Goal: Use online tool/utility: Utilize a website feature to perform a specific function

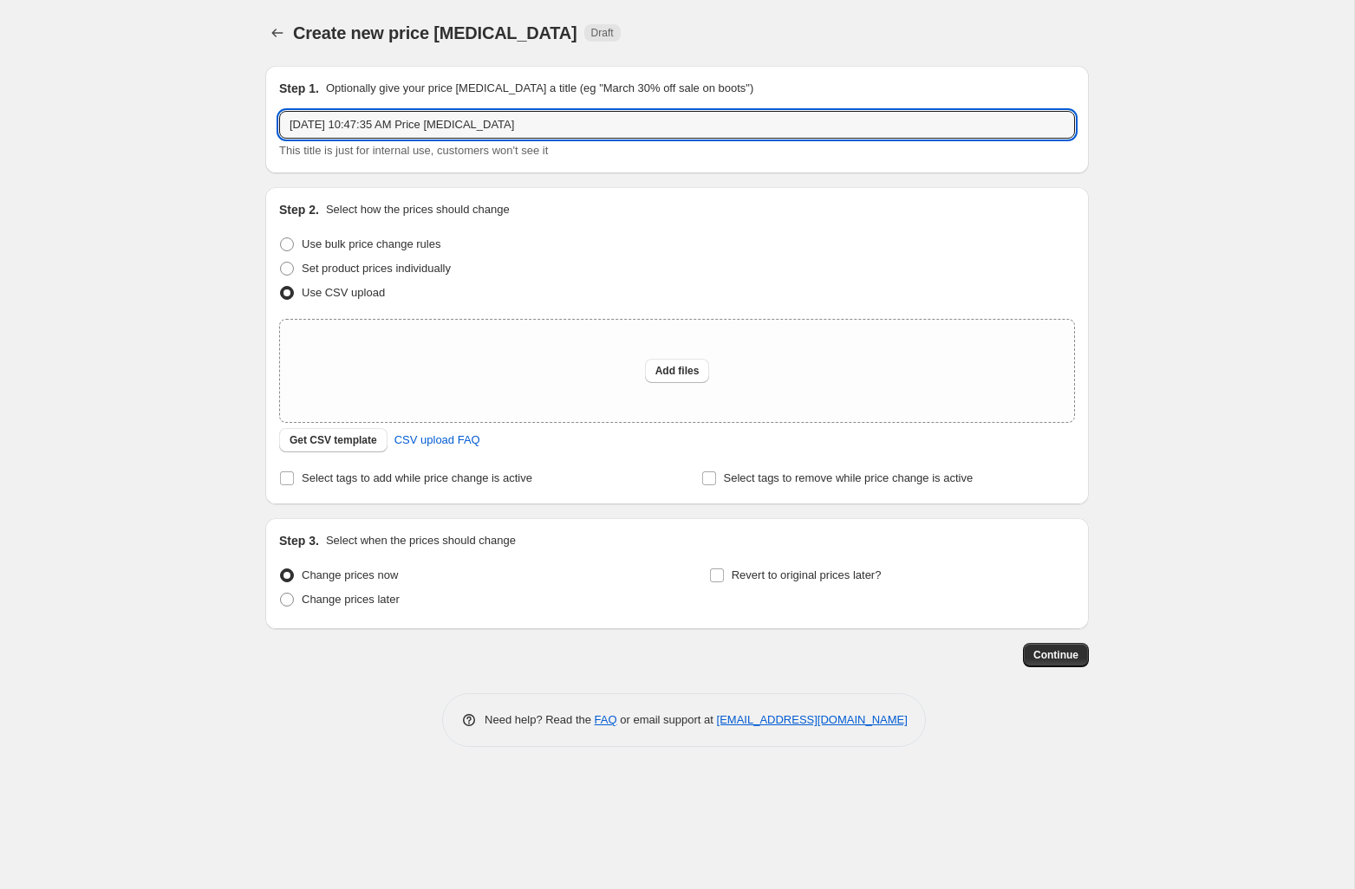
drag, startPoint x: 546, startPoint y: 127, endPoint x: 394, endPoint y: 63, distance: 164.3
click at [394, 63] on div "Create new price [MEDICAL_DATA]. This page is ready Create new price [MEDICAL_D…" at bounding box center [676, 386] width 865 height 773
type input "VinFix1"
click at [678, 367] on span "Add files" at bounding box center [677, 371] width 44 height 14
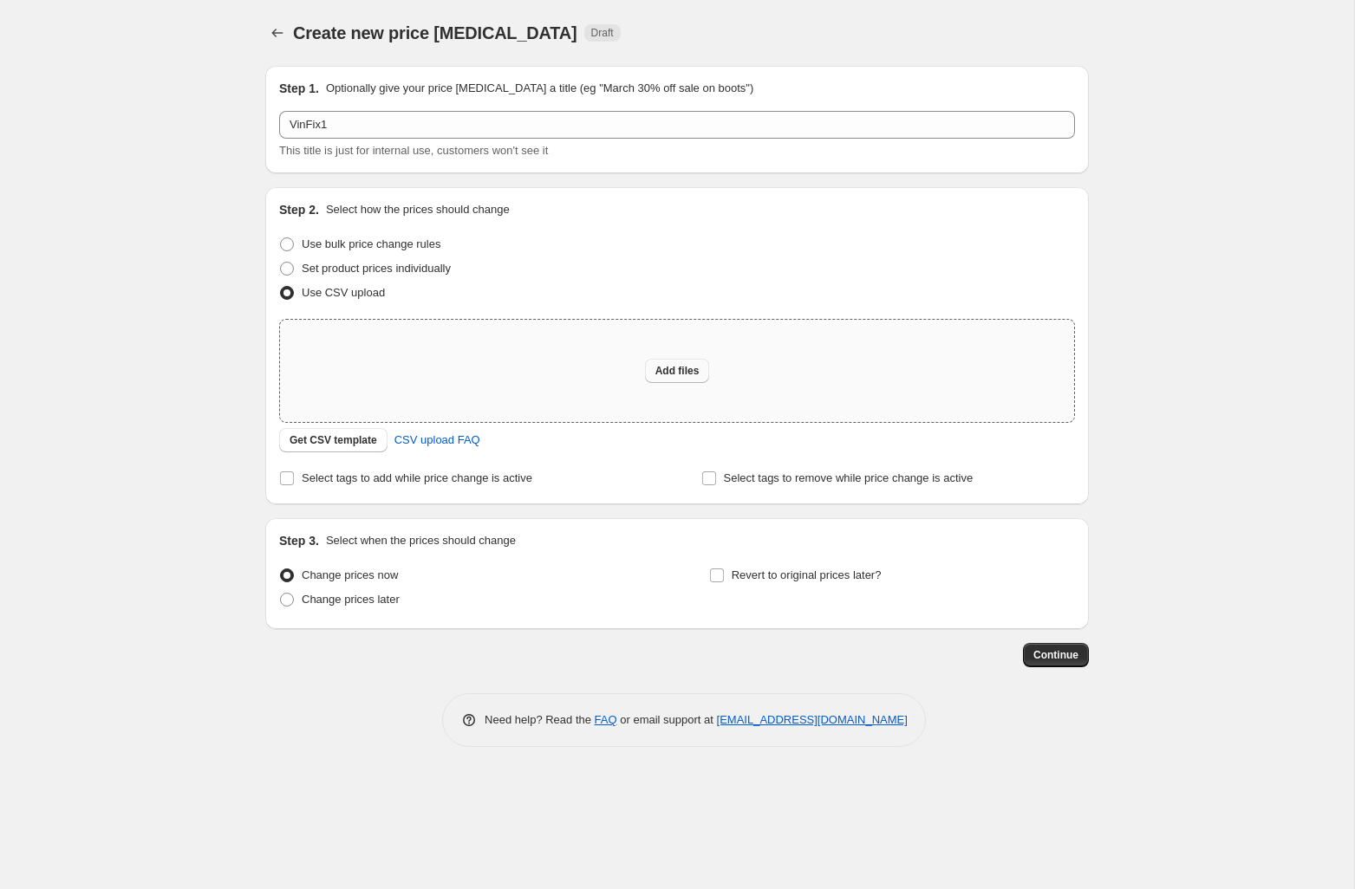
type input "C:\fakepath\vinfix1.csv"
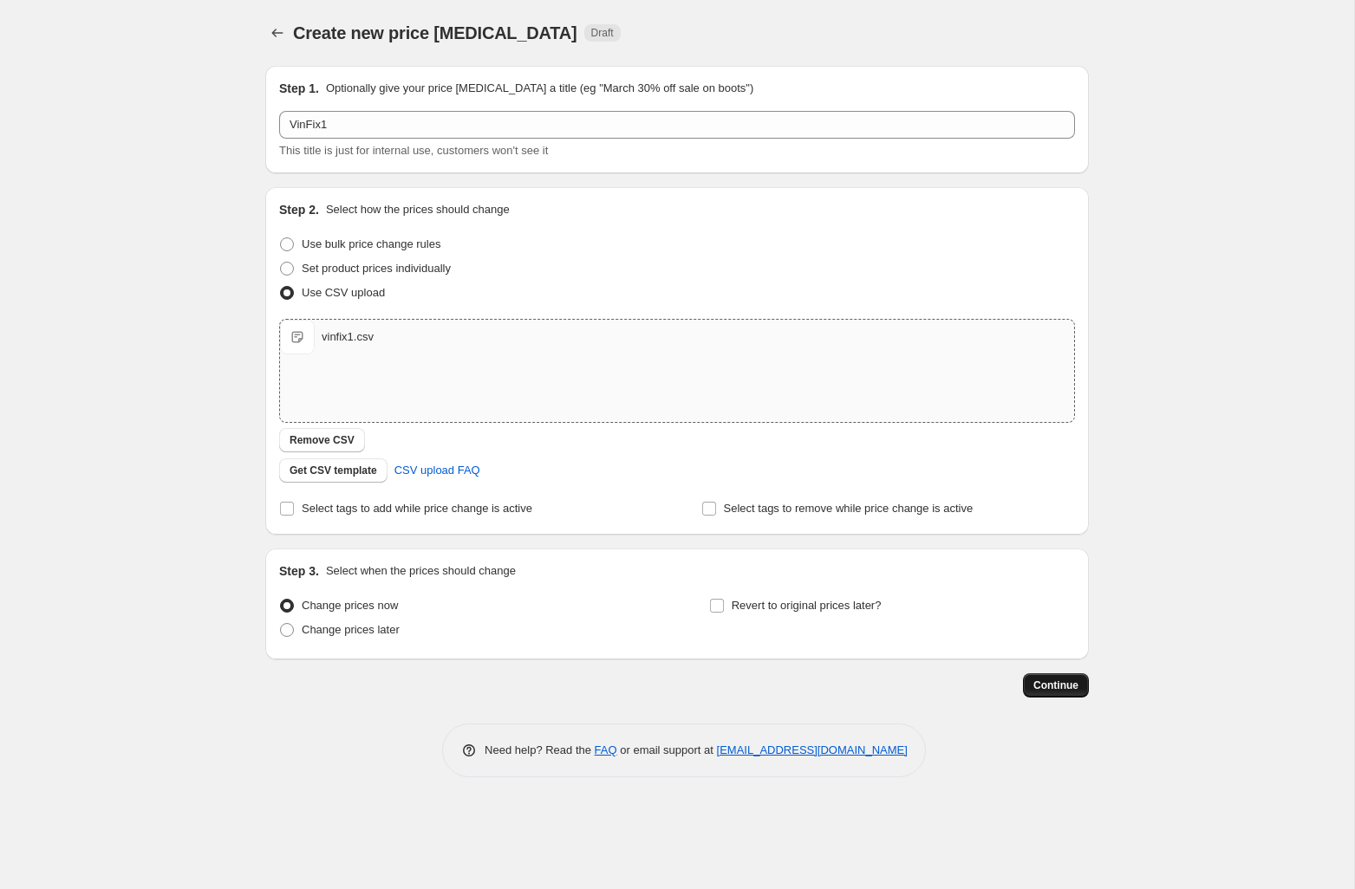
click at [1056, 682] on span "Continue" at bounding box center [1055, 686] width 45 height 14
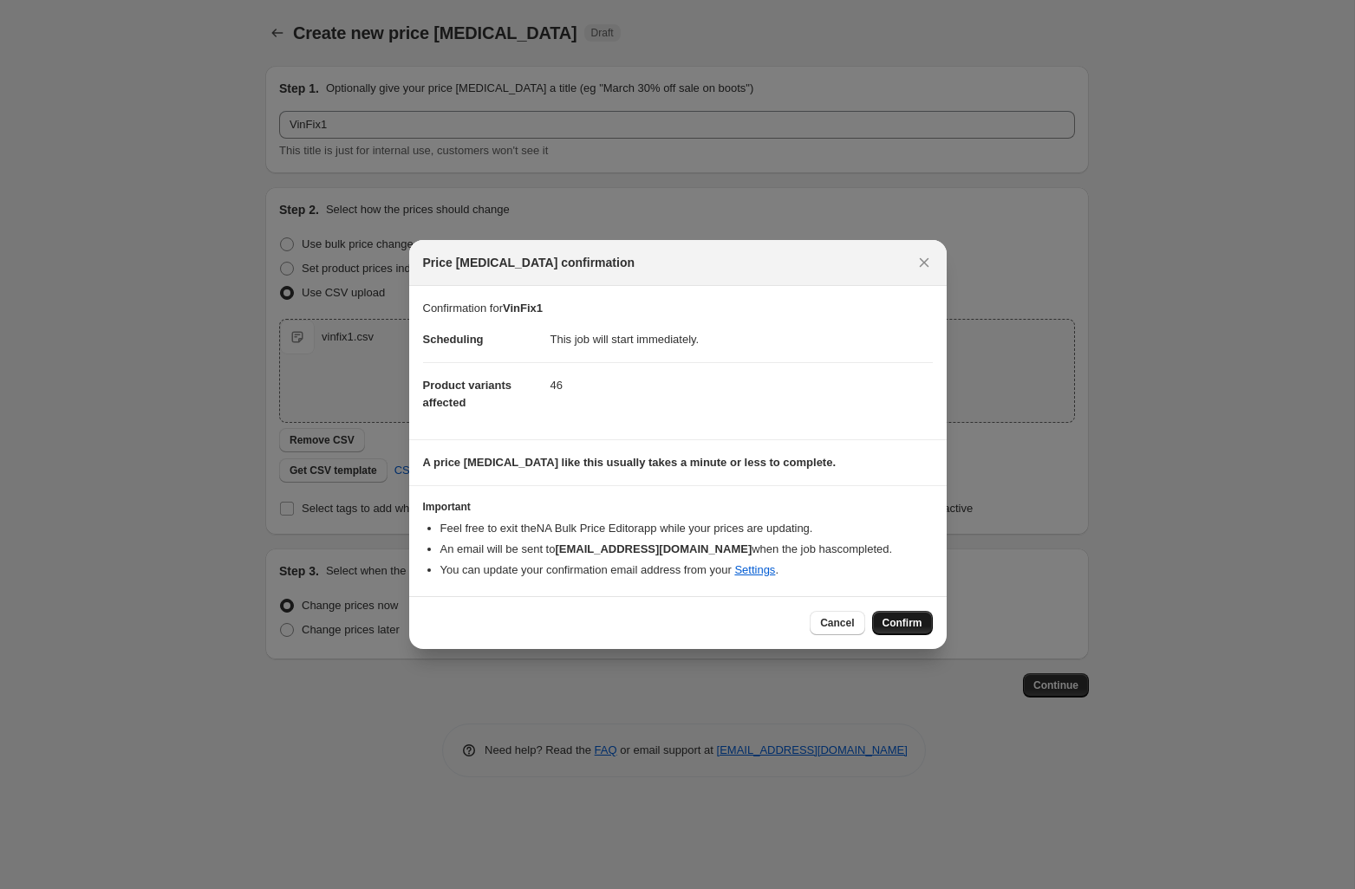
click at [906, 615] on button "Confirm" at bounding box center [902, 623] width 61 height 24
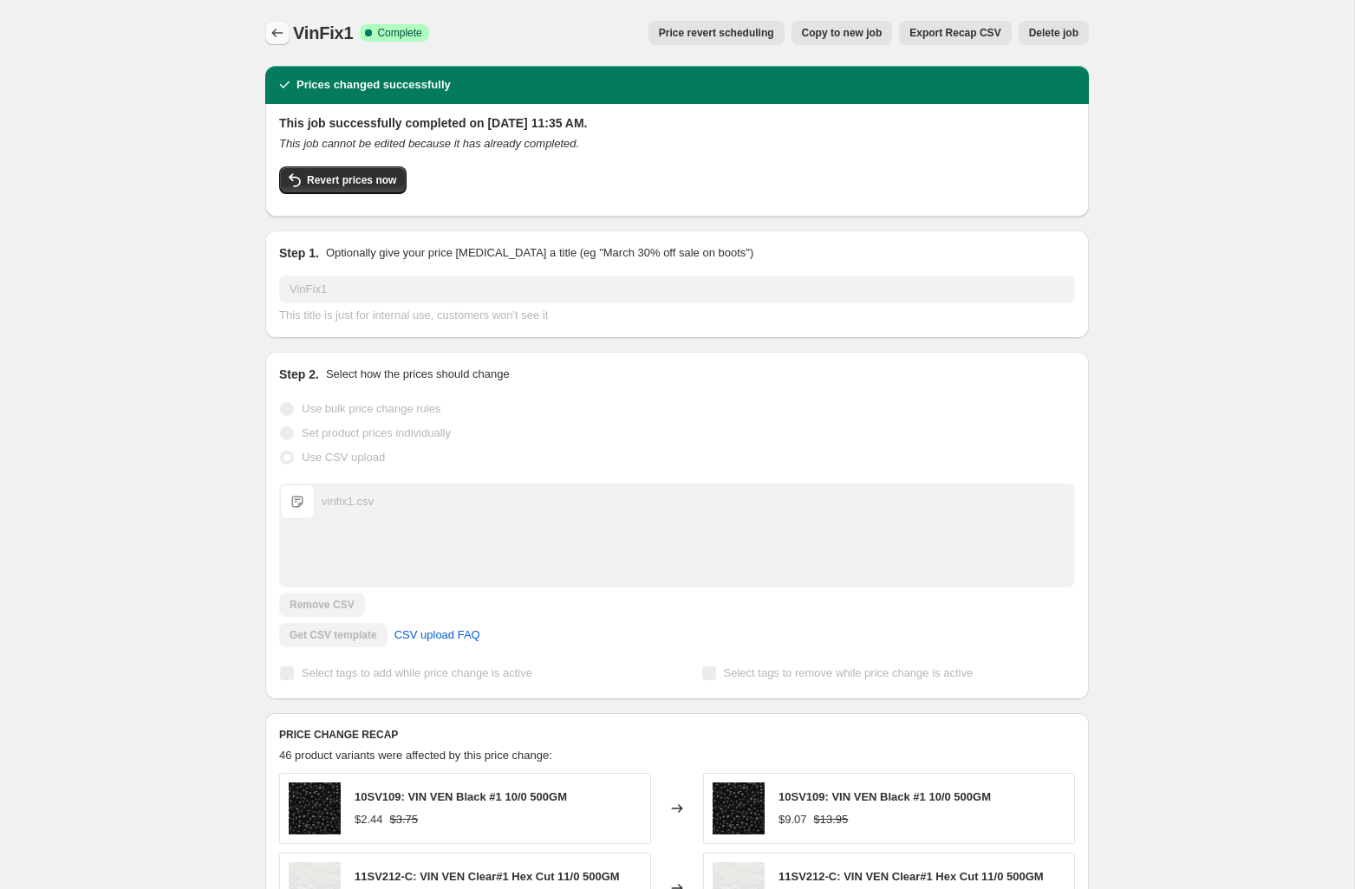
click at [270, 31] on icon "Price change jobs" at bounding box center [277, 32] width 17 height 17
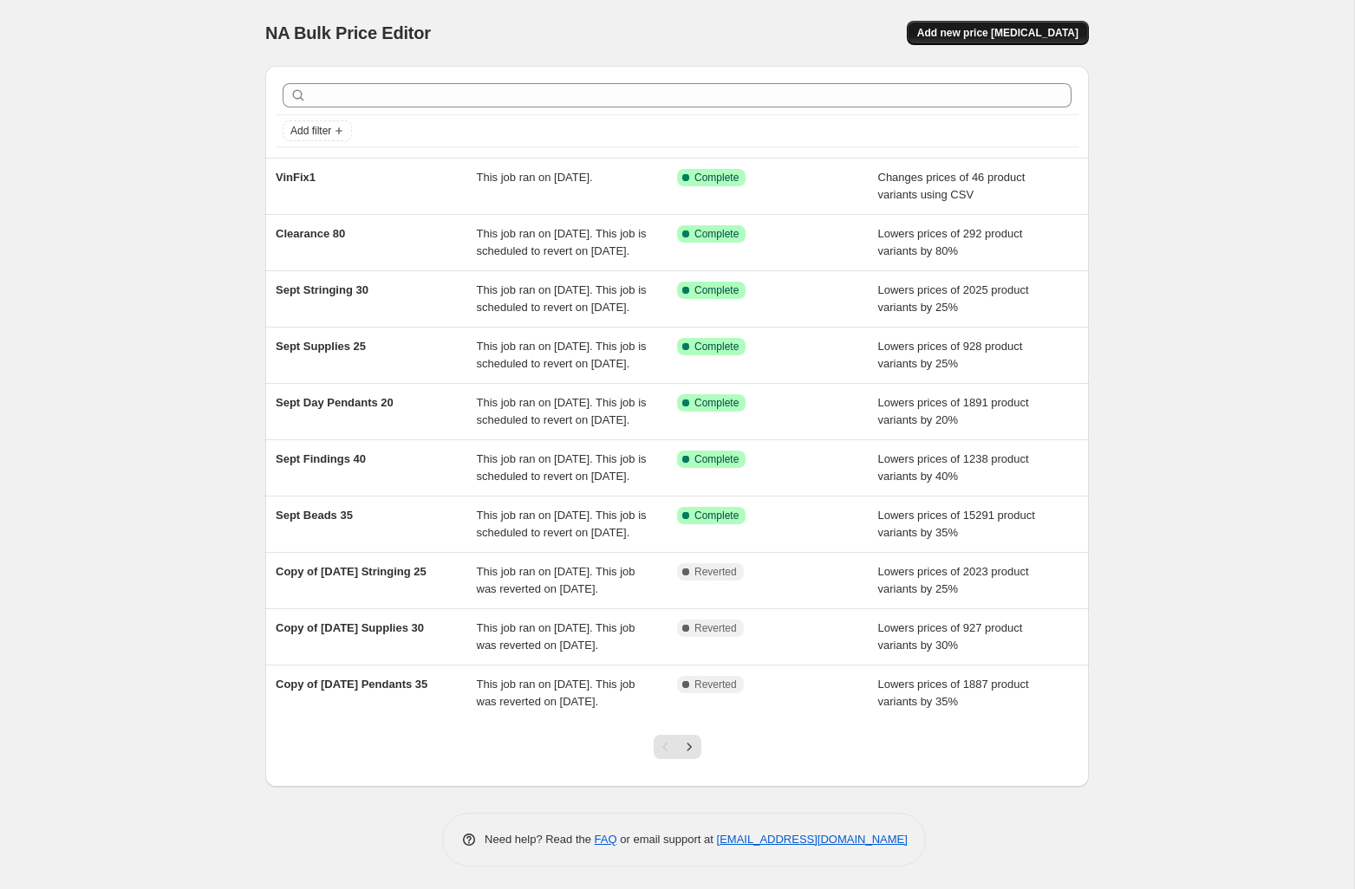
click at [966, 29] on span "Add new price [MEDICAL_DATA]" at bounding box center [997, 33] width 161 height 14
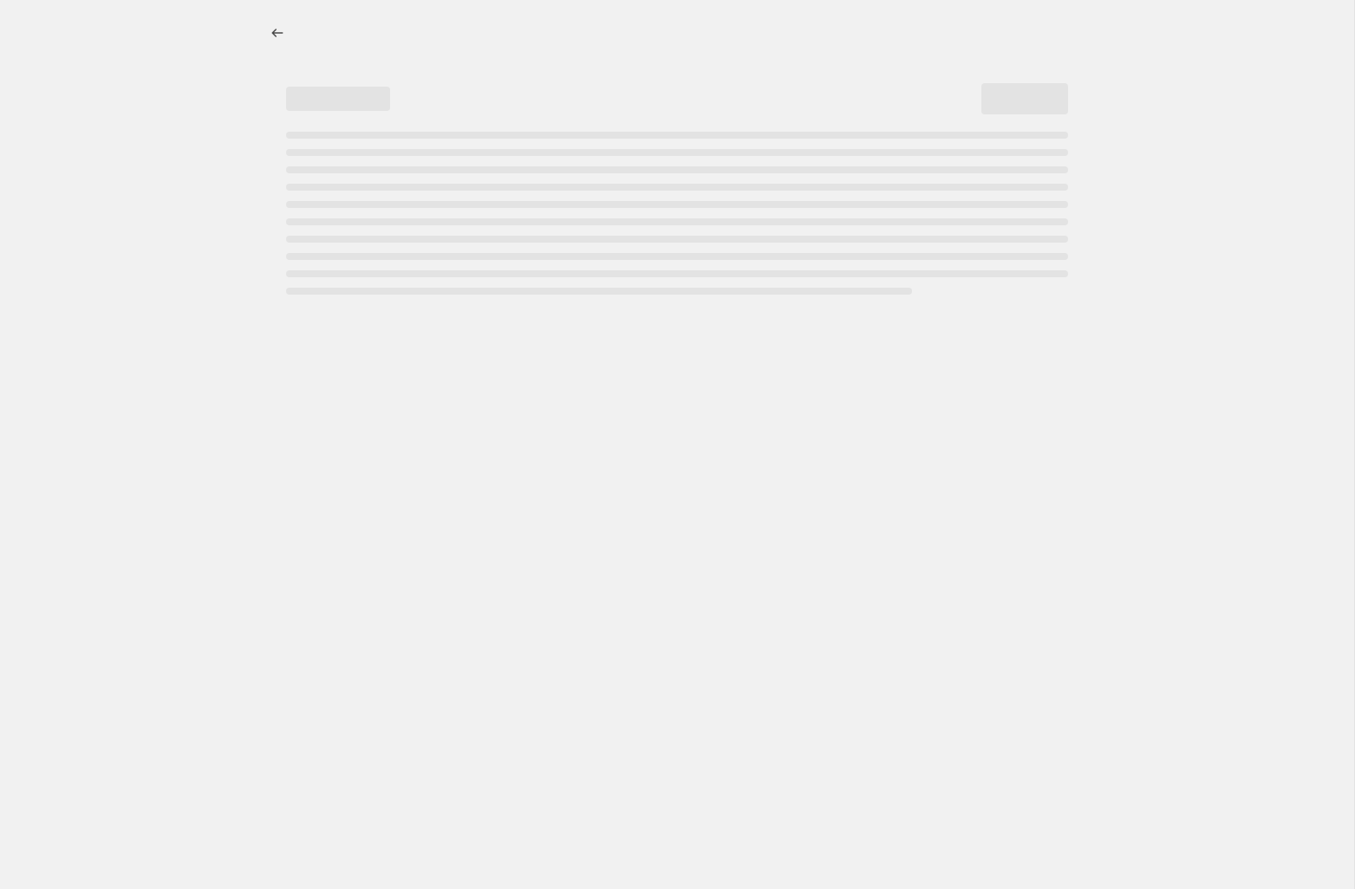
select select "percentage"
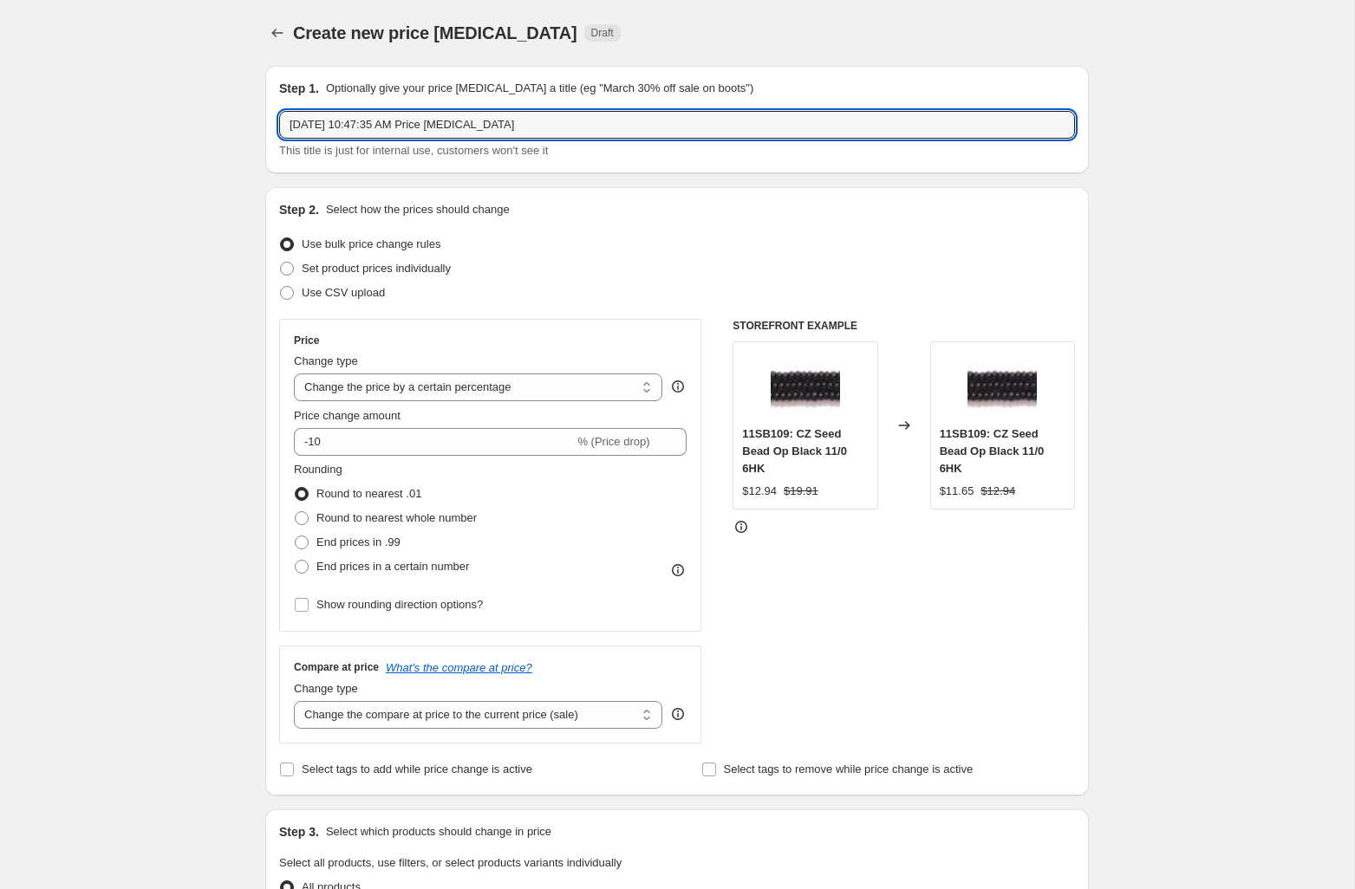
drag, startPoint x: 541, startPoint y: 128, endPoint x: 214, endPoint y: 45, distance: 337.2
click at [214, 45] on div "Create new price [MEDICAL_DATA]. This page is ready Create new price [MEDICAL_D…" at bounding box center [677, 857] width 1354 height 1714
type input "VintageFix2"
click at [324, 296] on span "Use CSV upload" at bounding box center [343, 292] width 83 height 13
click at [281, 287] on input "Use CSV upload" at bounding box center [280, 286] width 1 height 1
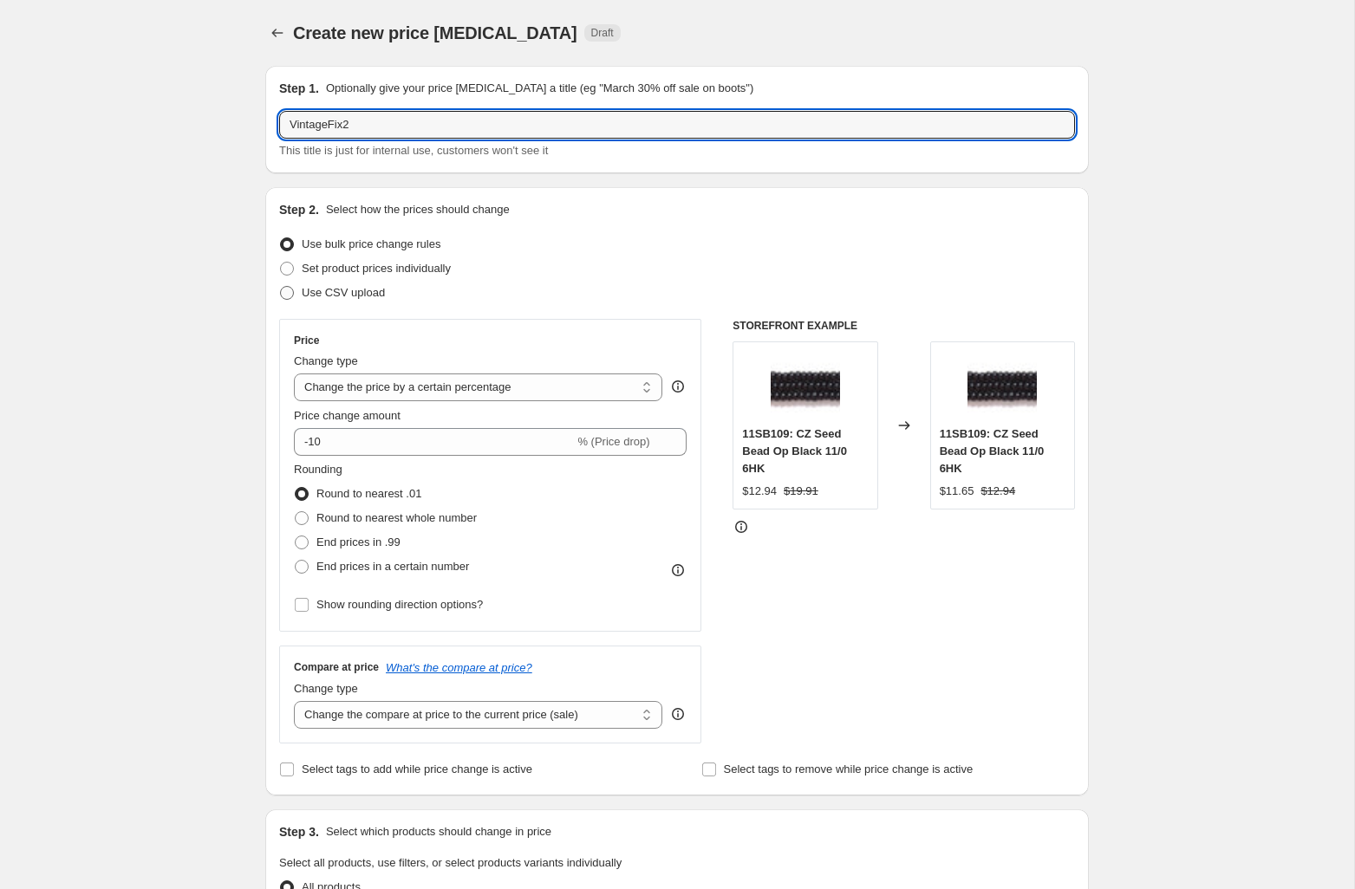
radio input "true"
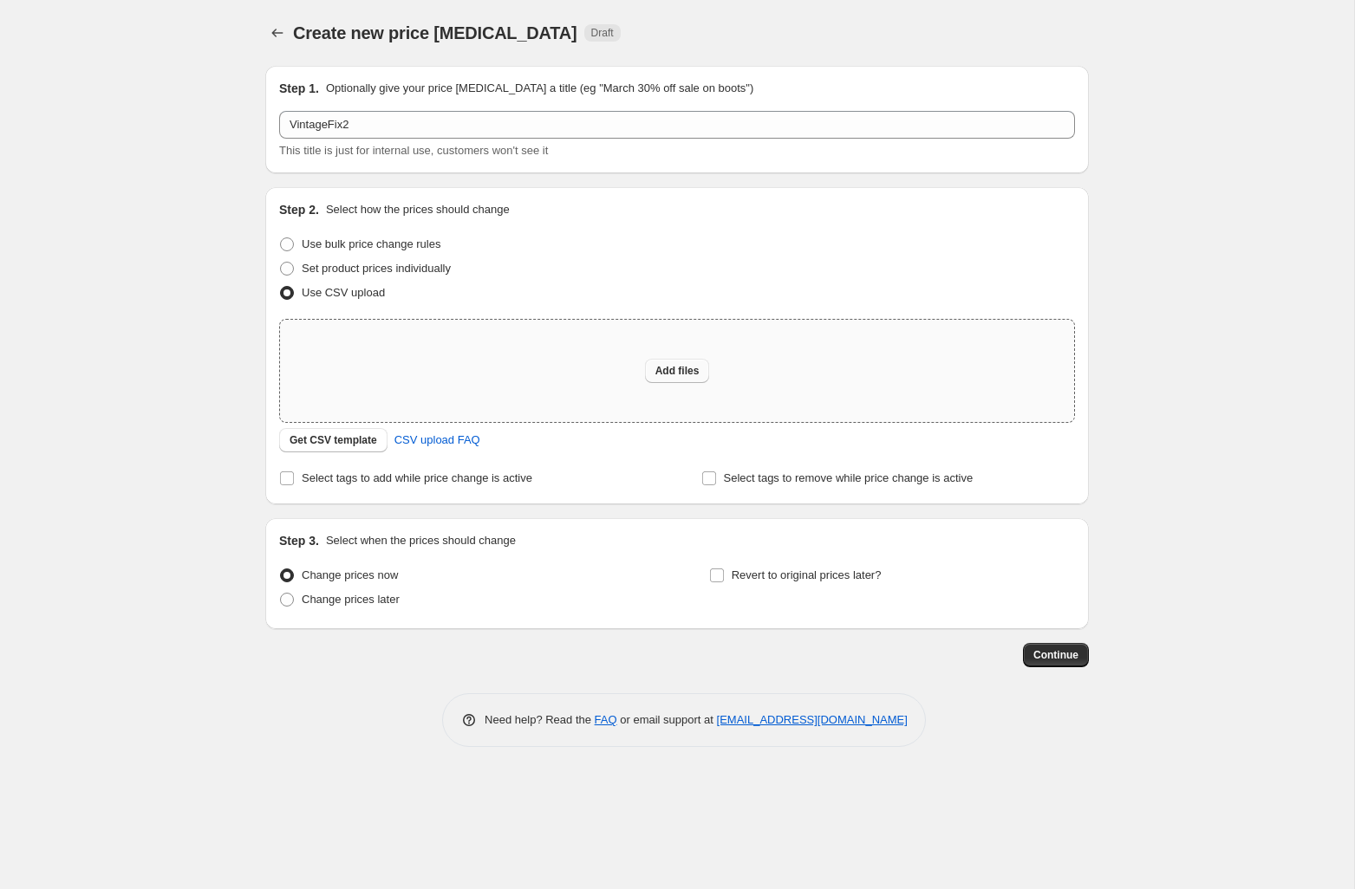
click at [686, 365] on span "Add files" at bounding box center [677, 371] width 44 height 14
type input "C:\fakepath\vintage_fix2.csv"
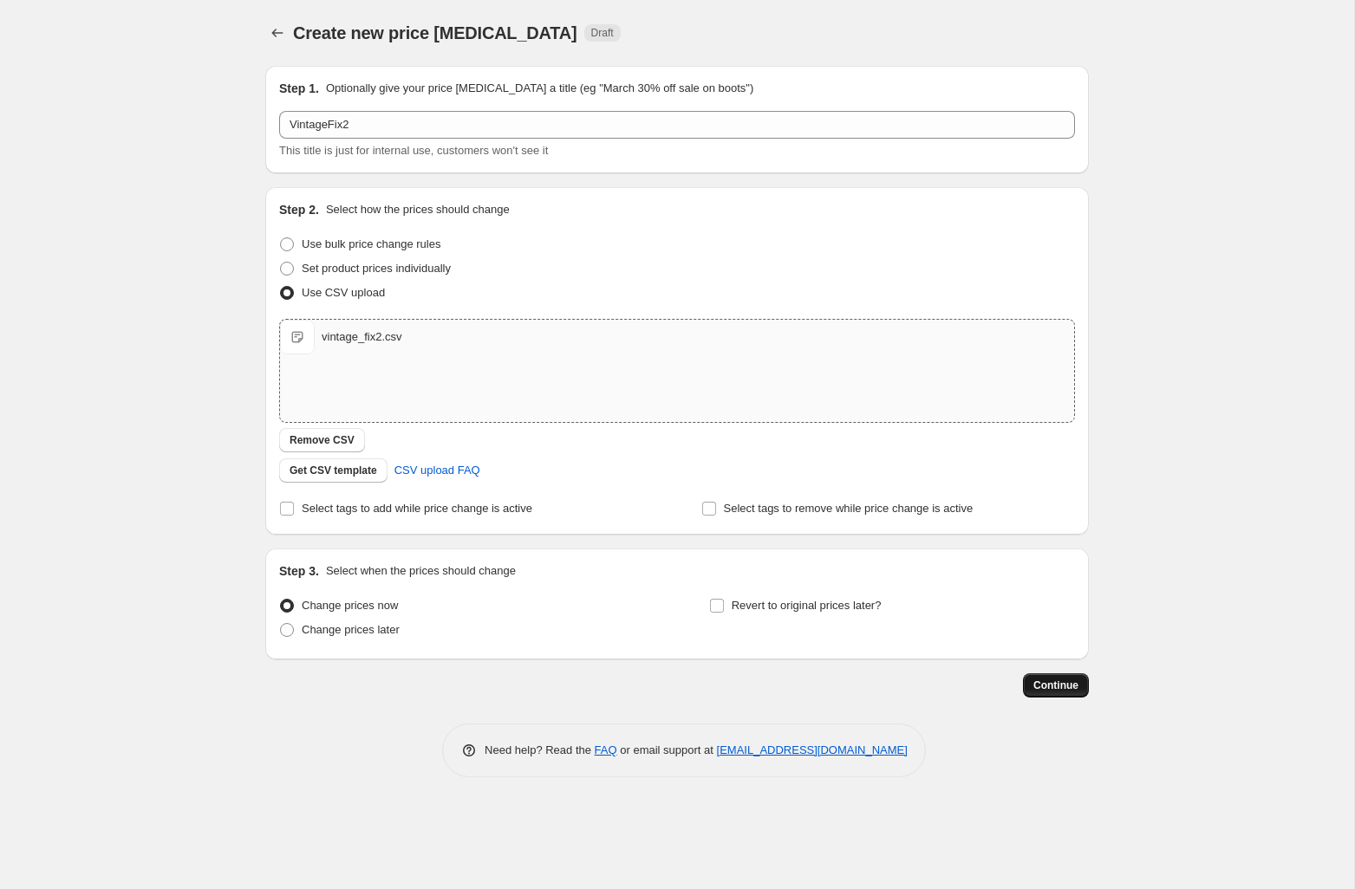
click at [1040, 680] on span "Continue" at bounding box center [1055, 686] width 45 height 14
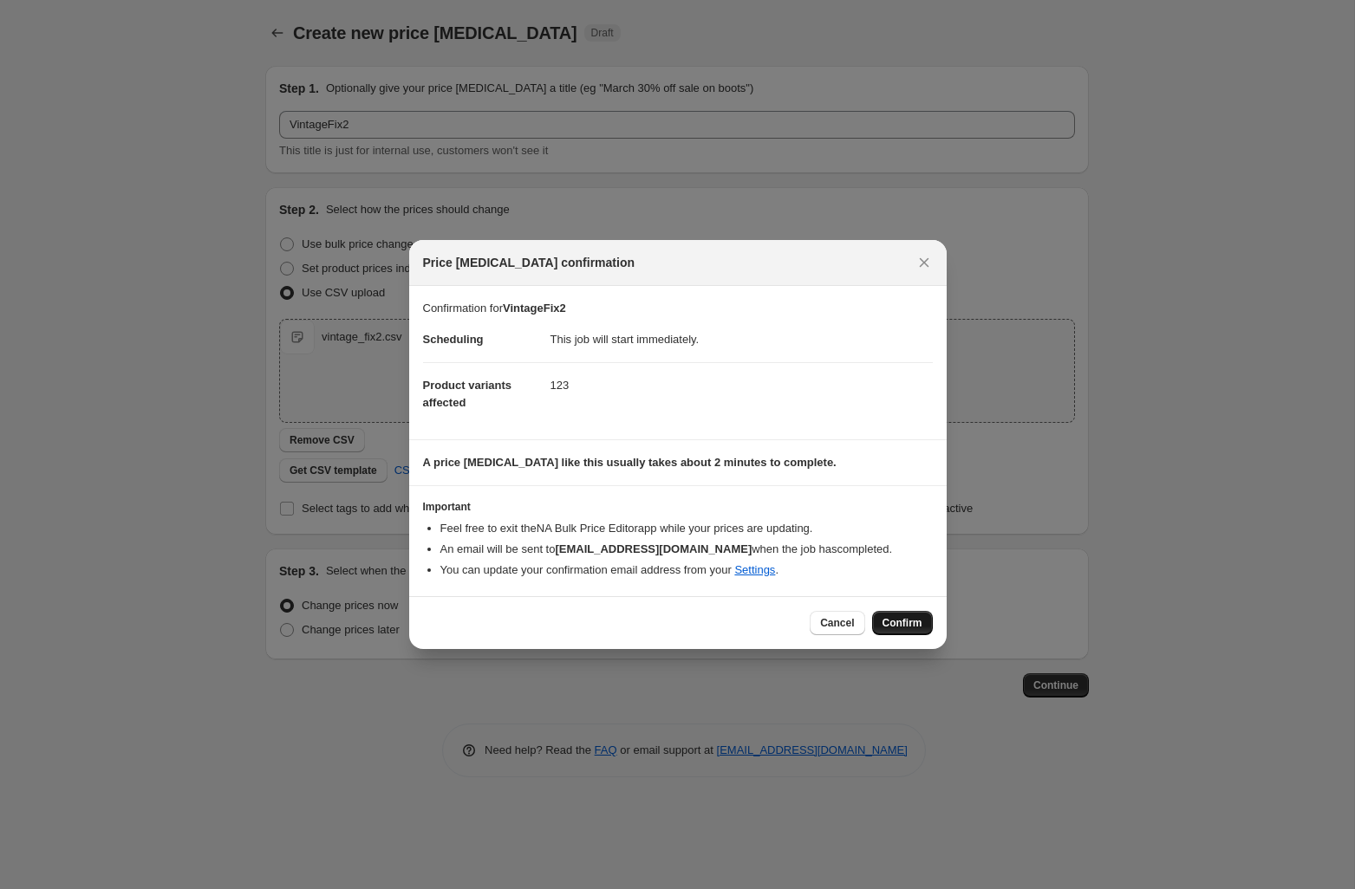
click at [908, 617] on span "Confirm" at bounding box center [902, 623] width 40 height 14
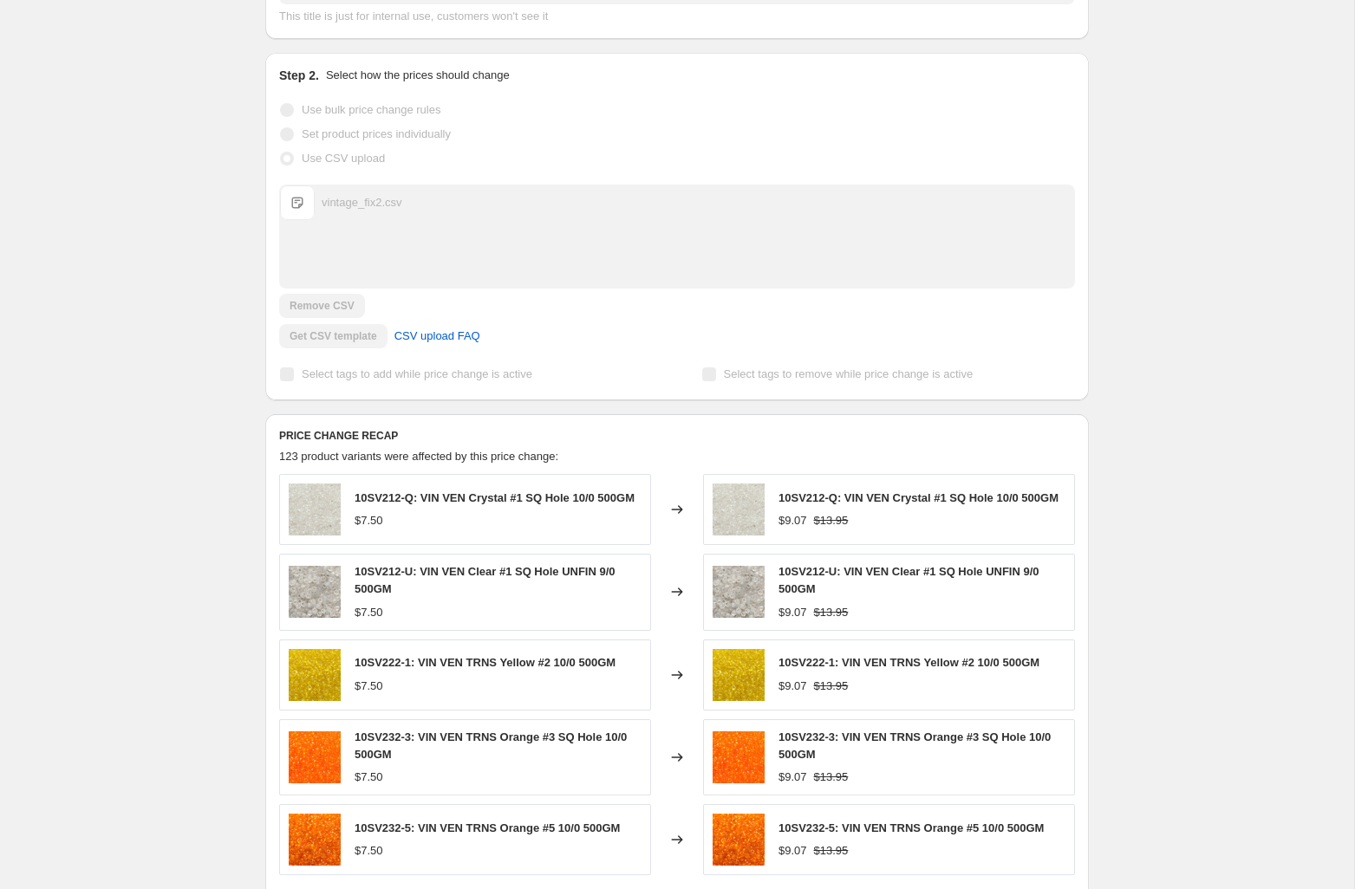
scroll to position [358, 0]
